Goal: Task Accomplishment & Management: Manage account settings

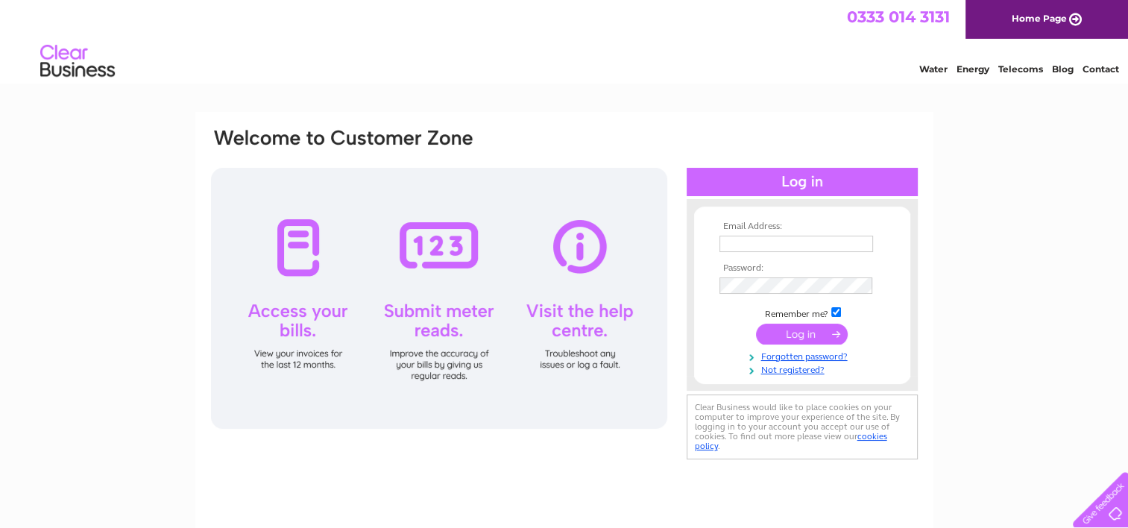
click at [743, 239] on input "text" at bounding box center [797, 244] width 154 height 16
paste input "ross.telford@nationaltimbergroup.com"
type input "ross.telford@nationaltimbergroup.com"
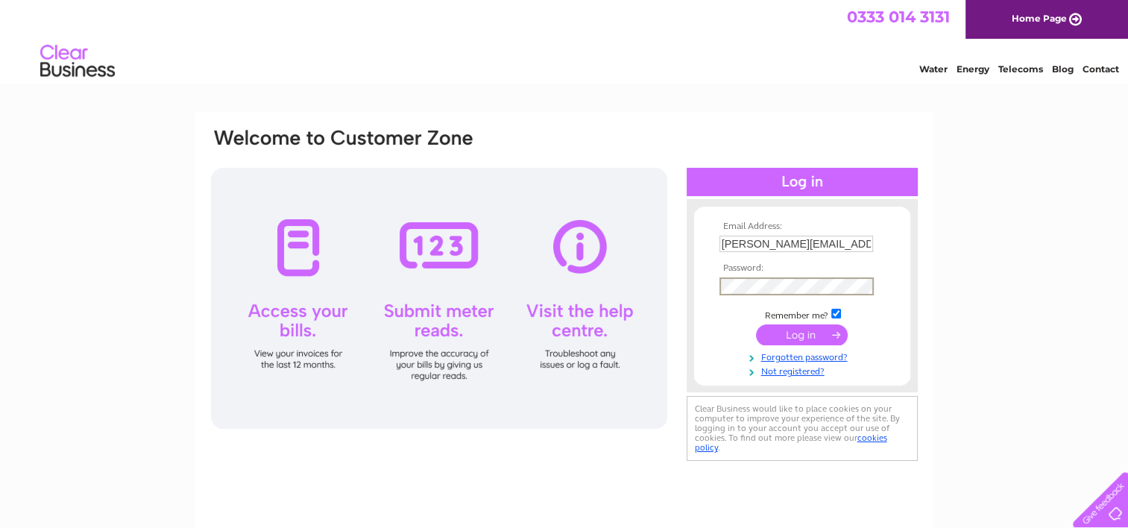
click at [799, 334] on input "submit" at bounding box center [802, 334] width 92 height 21
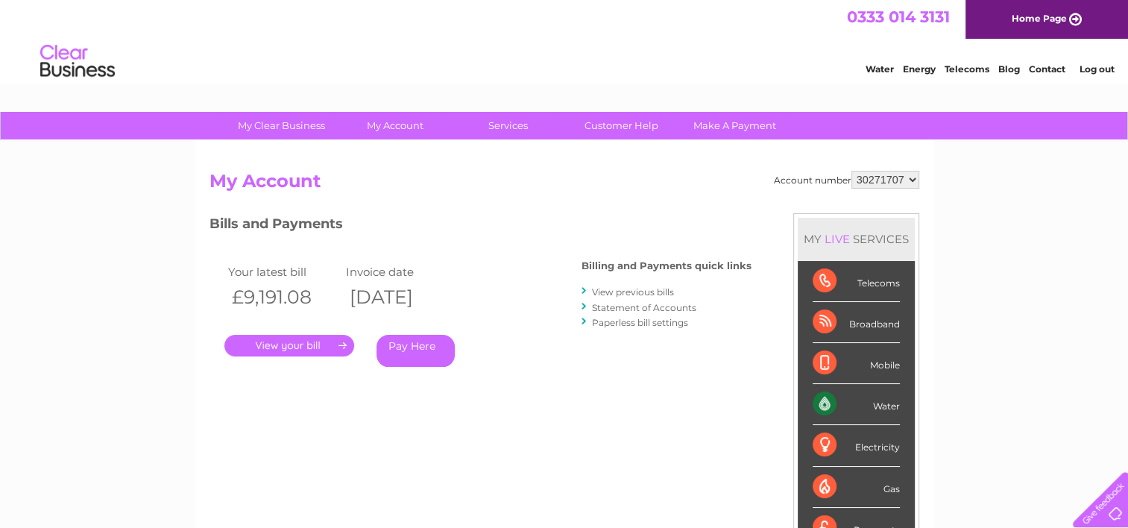
drag, startPoint x: 642, startPoint y: 289, endPoint x: 658, endPoint y: 301, distance: 19.7
click at [642, 289] on link "View previous bills" at bounding box center [633, 291] width 82 height 11
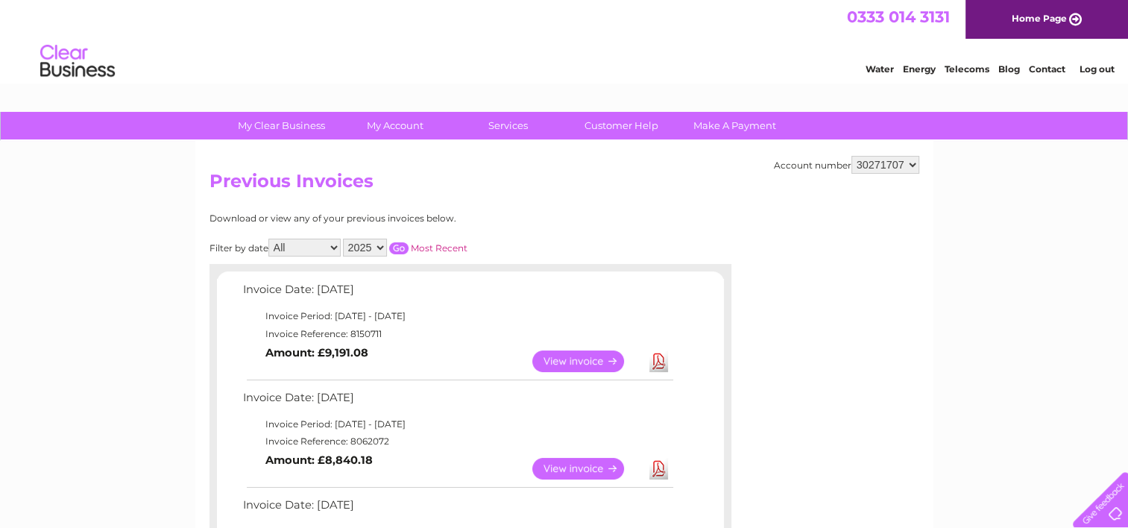
click at [576, 462] on link "View" at bounding box center [587, 469] width 110 height 22
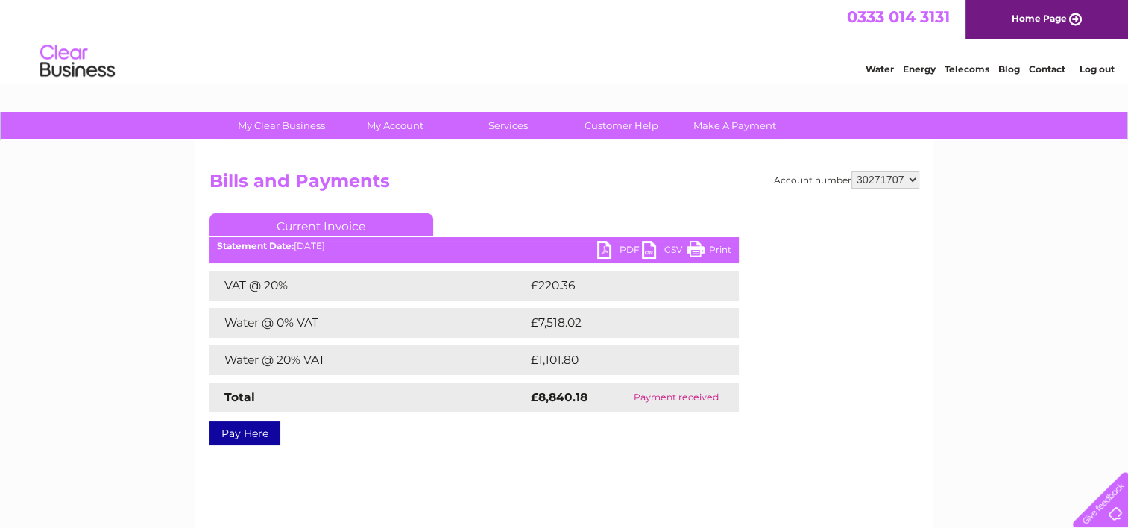
click at [623, 248] on link "PDF" at bounding box center [619, 252] width 45 height 22
